Goal: Navigation & Orientation: Find specific page/section

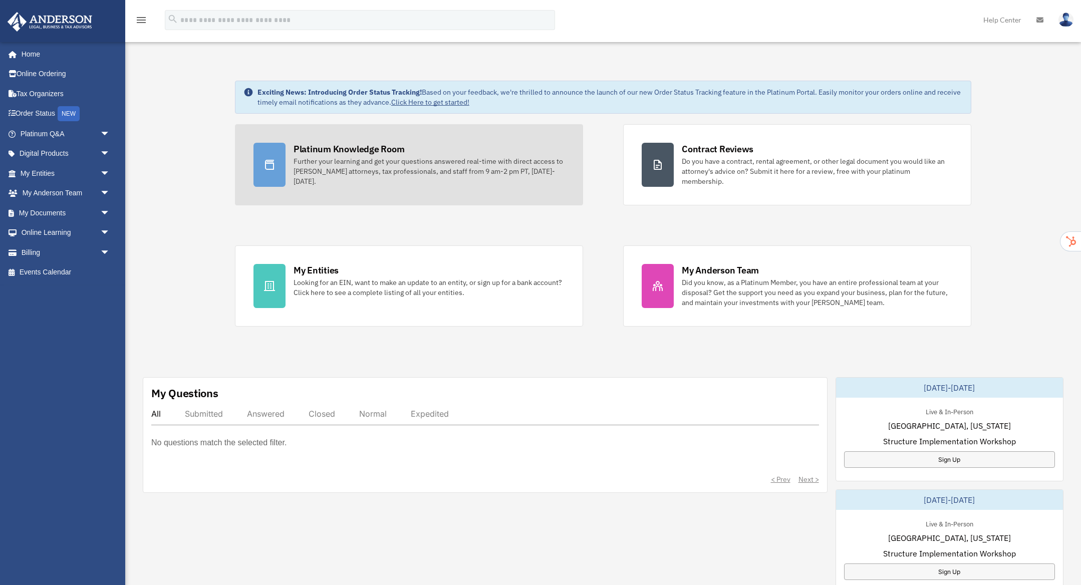
click at [408, 158] on div "Further your learning and get your questions answered real-time with direct acc…" at bounding box center [429, 171] width 271 height 30
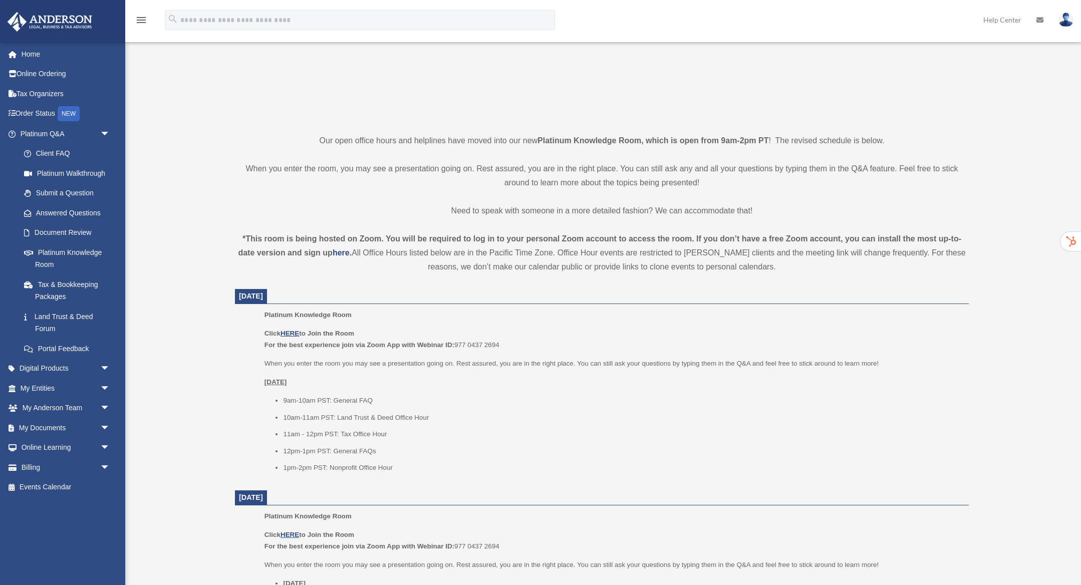
scroll to position [291, 0]
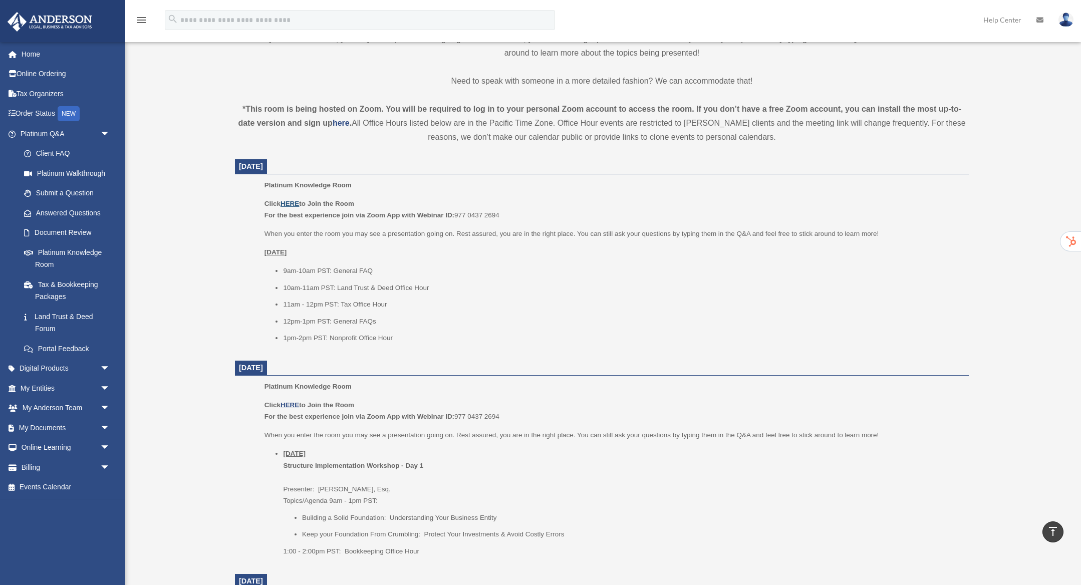
click at [294, 202] on u "HERE" at bounding box center [290, 204] width 19 height 8
click at [64, 193] on link "Submit a Question" at bounding box center [69, 193] width 111 height 20
click at [80, 389] on link "My Entities arrow_drop_down" at bounding box center [66, 388] width 118 height 20
click at [103, 388] on span "arrow_drop_down" at bounding box center [110, 388] width 20 height 21
click at [68, 492] on link "My Blueprint" at bounding box center [69, 487] width 111 height 20
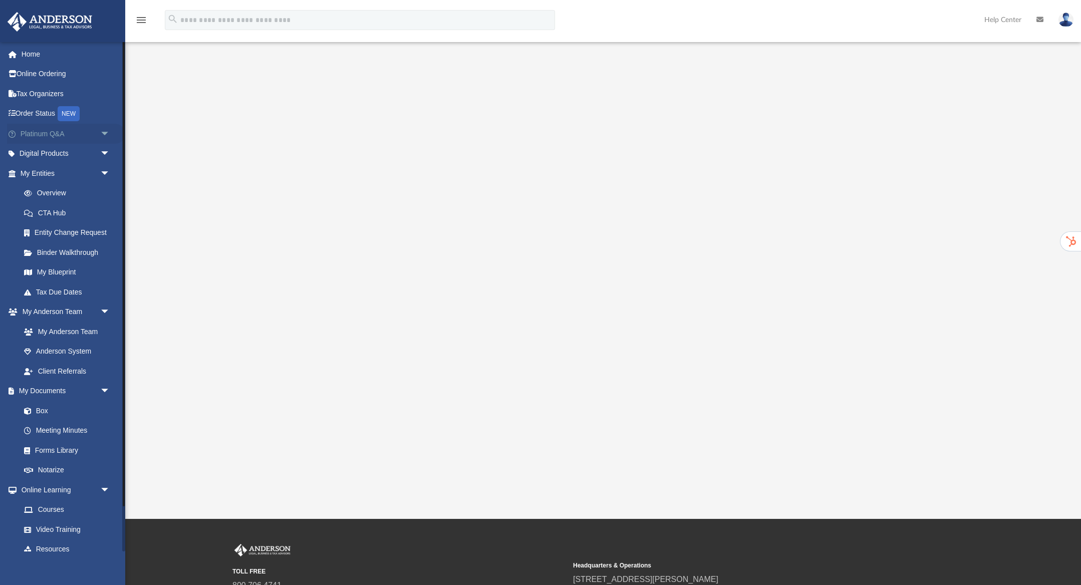
click at [108, 134] on span "arrow_drop_down" at bounding box center [110, 134] width 20 height 21
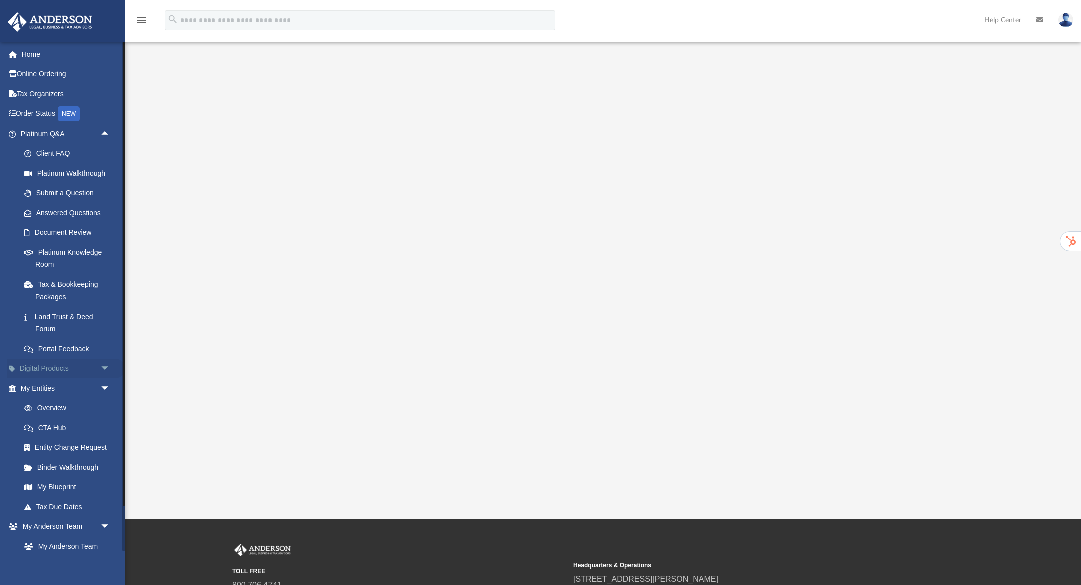
click at [104, 369] on span "arrow_drop_down" at bounding box center [110, 369] width 20 height 21
click at [61, 90] on link "Tax Organizers" at bounding box center [66, 93] width 118 height 20
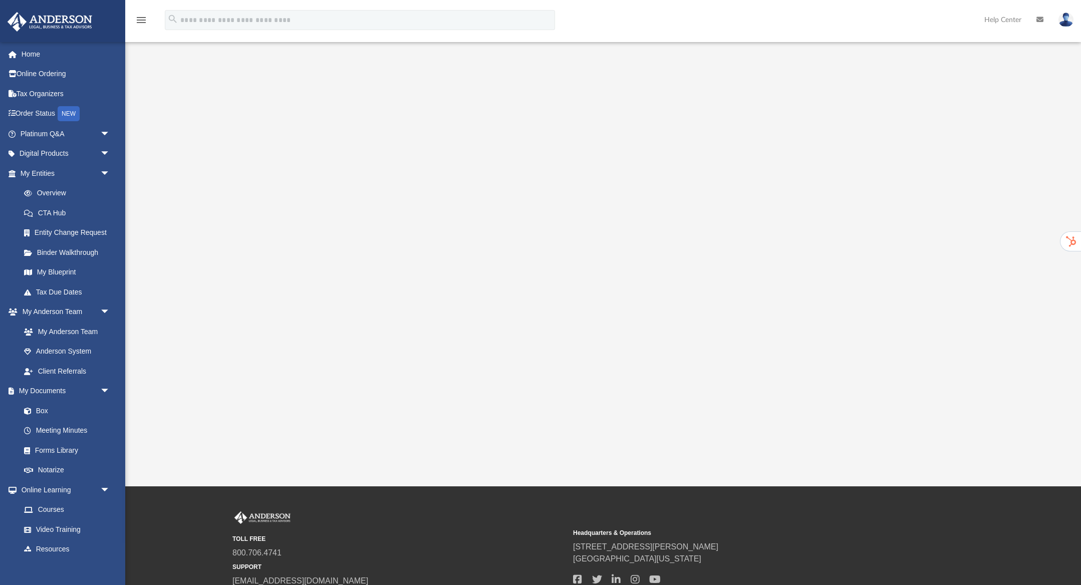
scroll to position [32, 0]
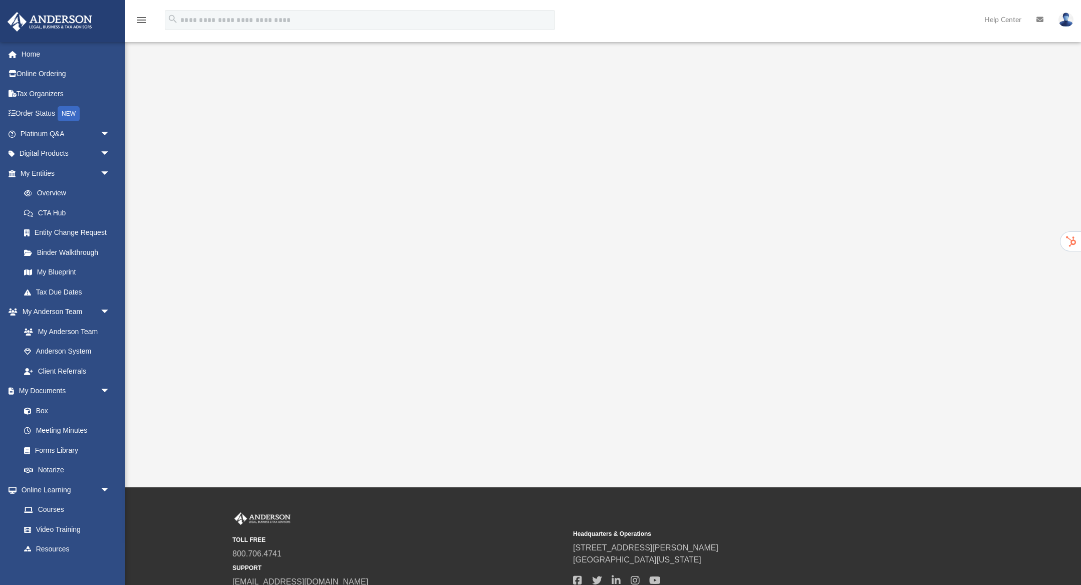
click at [1070, 19] on img at bounding box center [1066, 20] width 15 height 15
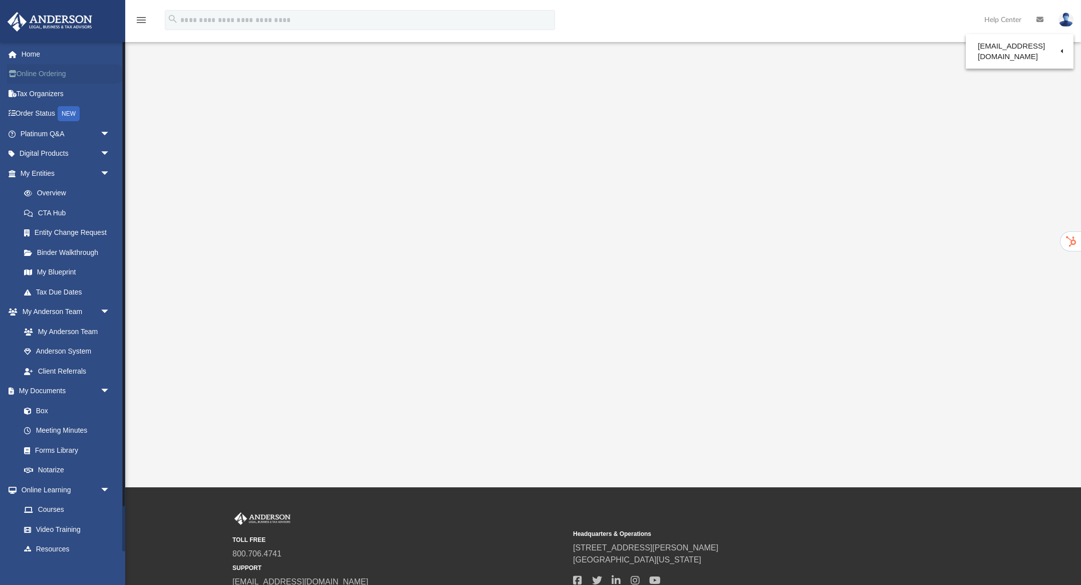
drag, startPoint x: 117, startPoint y: 72, endPoint x: 120, endPoint y: 66, distance: 7.0
click at [117, 72] on link "Online Ordering" at bounding box center [66, 74] width 118 height 20
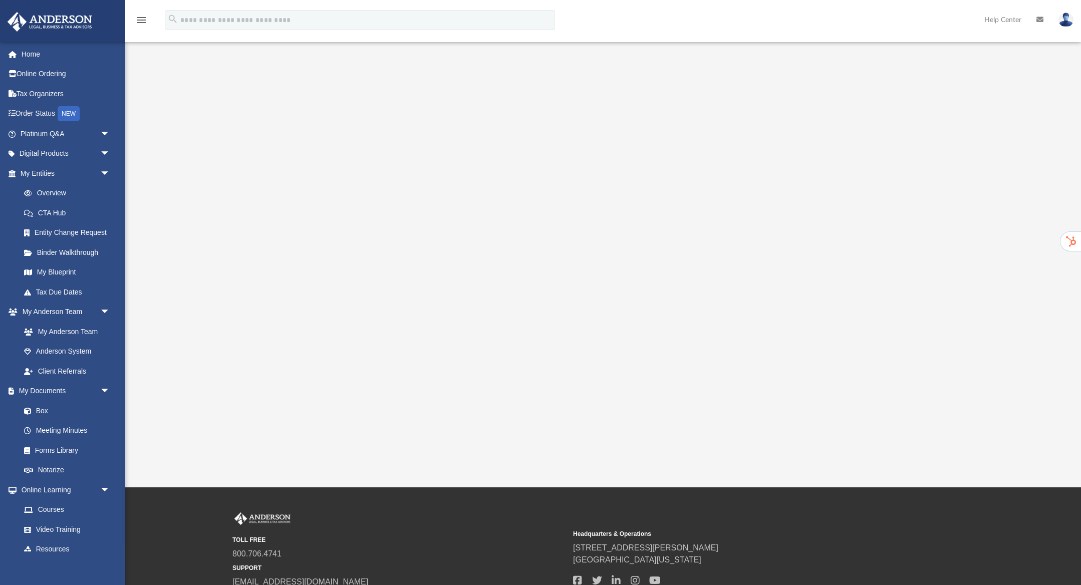
click at [139, 20] on icon "menu" at bounding box center [141, 20] width 12 height 12
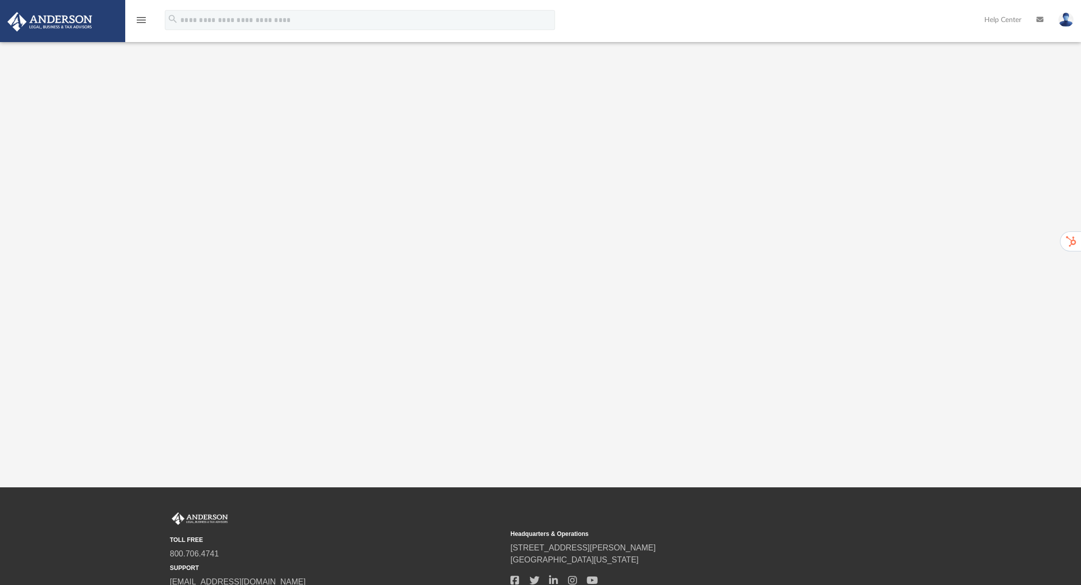
click at [139, 20] on icon "menu" at bounding box center [141, 20] width 12 height 12
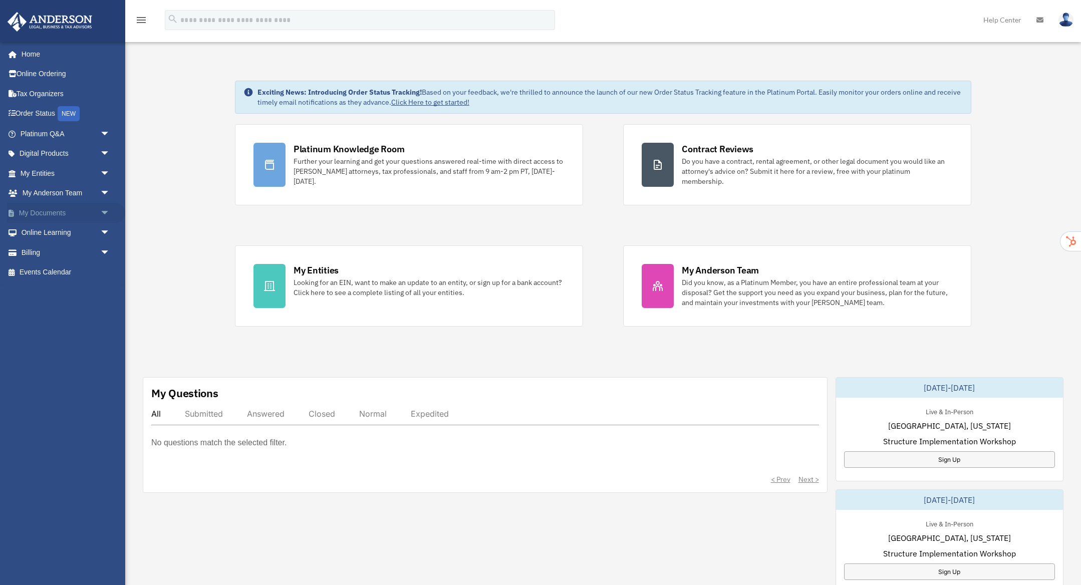
click at [105, 211] on span "arrow_drop_down" at bounding box center [110, 213] width 20 height 21
click at [107, 197] on span "arrow_drop_down" at bounding box center [110, 193] width 20 height 21
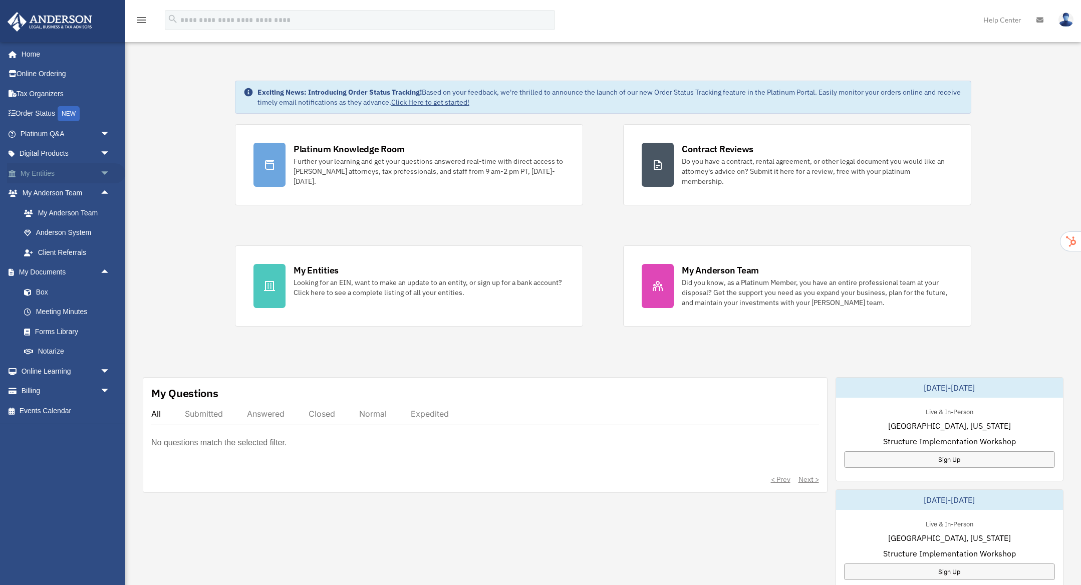
click at [103, 171] on span "arrow_drop_down" at bounding box center [110, 173] width 20 height 21
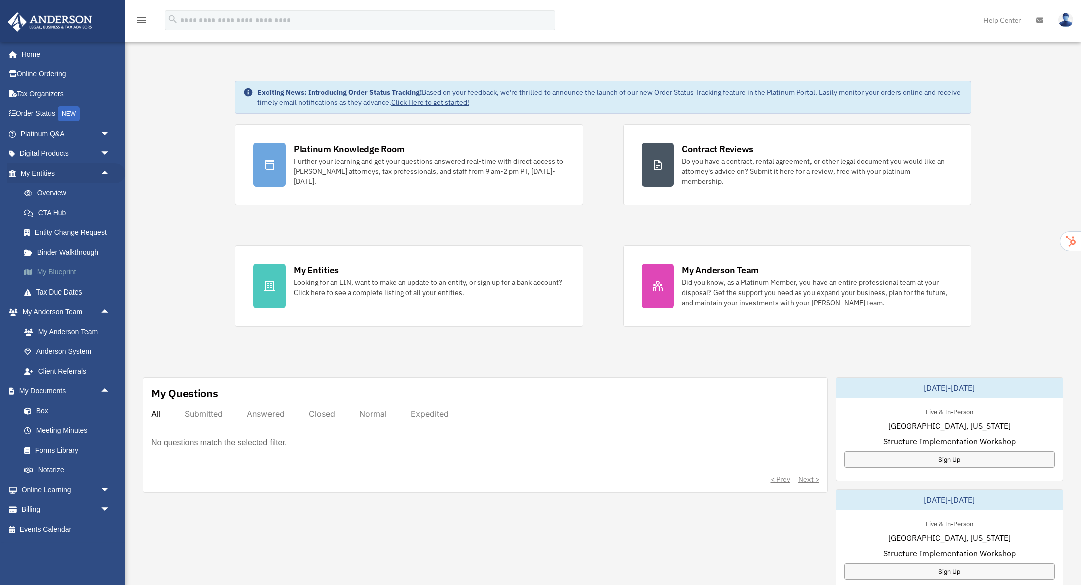
click at [62, 274] on link "My Blueprint" at bounding box center [69, 273] width 111 height 20
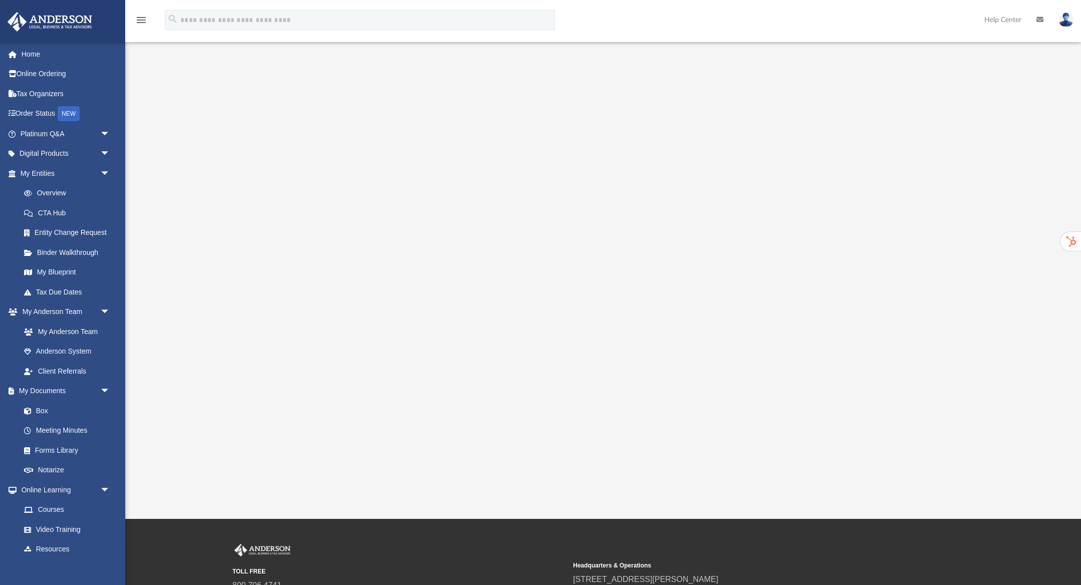
click at [233, 82] on div at bounding box center [603, 275] width 860 height 401
